Goal: Task Accomplishment & Management: Manage account settings

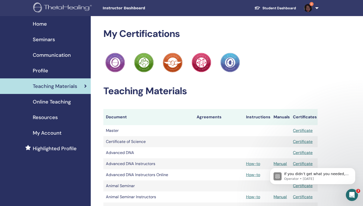
click at [310, 7] on img at bounding box center [308, 8] width 8 height 8
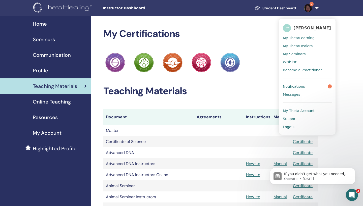
click at [293, 88] on span "Notifications" at bounding box center [294, 86] width 22 height 5
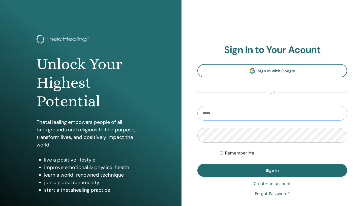
type input "**********"
click at [272, 171] on button "Sign In" at bounding box center [272, 170] width 150 height 13
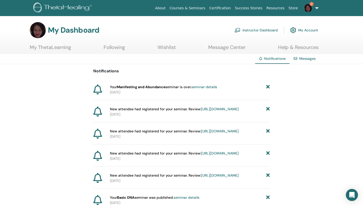
click at [255, 30] on link "Instructor Dashboard" at bounding box center [255, 30] width 43 height 11
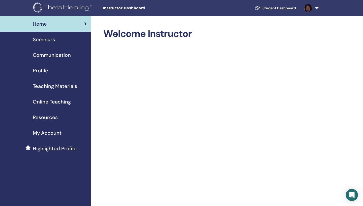
click at [48, 41] on span "Seminars" at bounding box center [44, 40] width 22 height 8
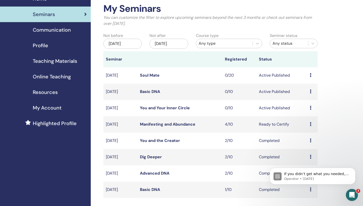
click at [310, 108] on icon at bounding box center [310, 108] width 2 height 4
click at [307, 111] on link "Preview" at bounding box center [306, 111] width 14 height 5
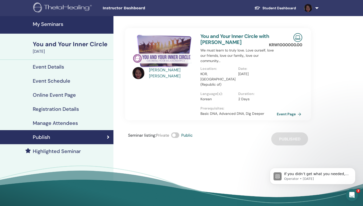
click at [283, 111] on link "Event Page" at bounding box center [289, 115] width 26 height 8
